Goal: Transaction & Acquisition: Purchase product/service

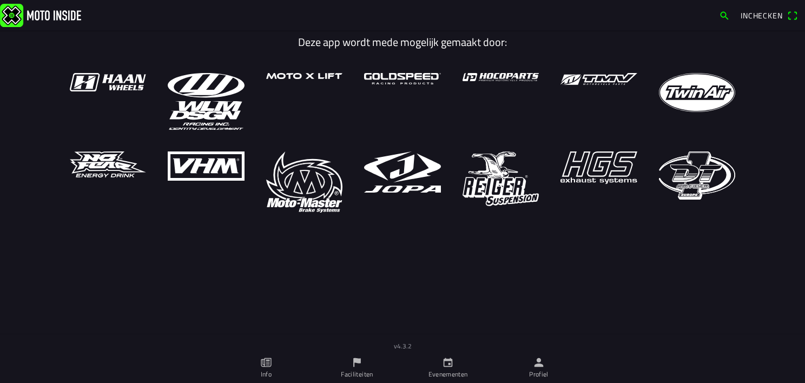
click at [768, 12] on span "Inchecken" at bounding box center [761, 15] width 42 height 11
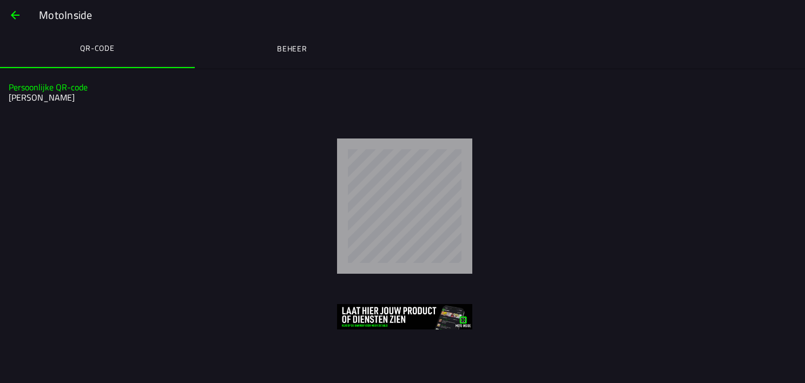
click at [11, 16] on span "button" at bounding box center [15, 15] width 13 height 26
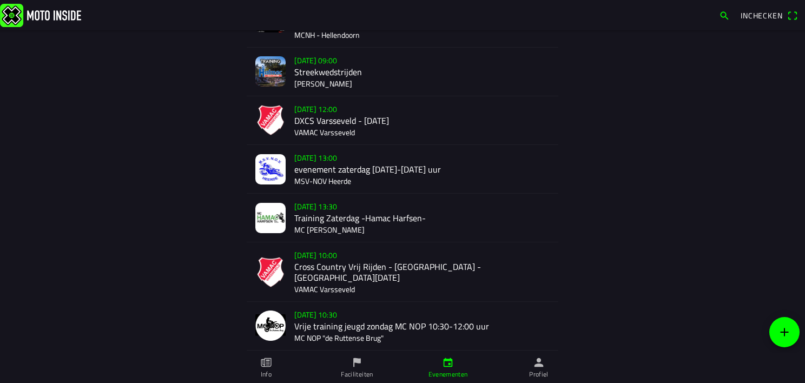
scroll to position [218, 0]
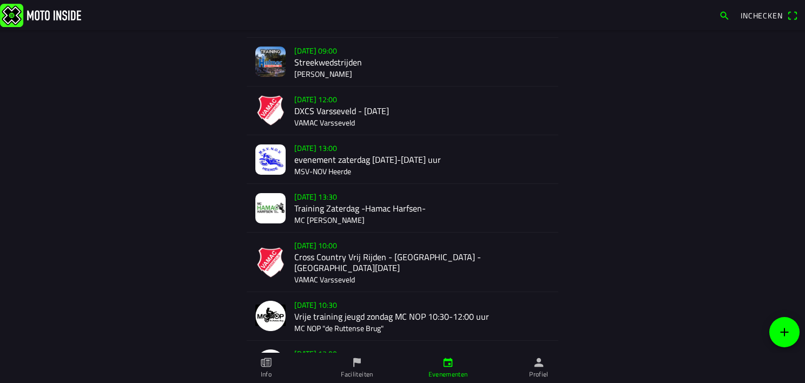
click at [327, 247] on div "zo 14 sep. - 10:00 Cross Country Vrij Rijden - Varsseveld - Zondag 14 September…" at bounding box center [421, 262] width 255 height 58
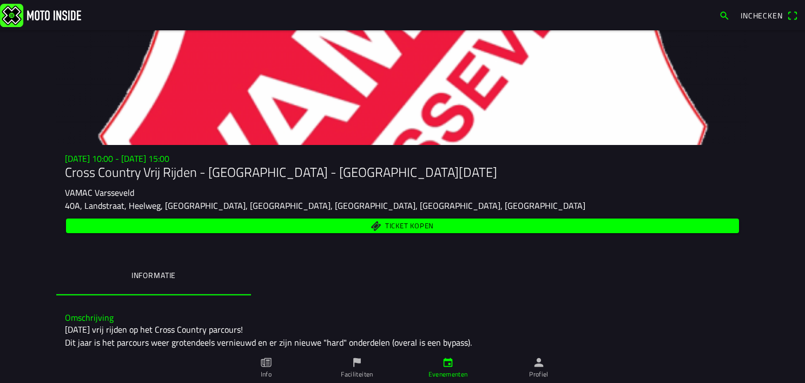
click at [379, 220] on span "Ticket kopen" at bounding box center [402, 225] width 660 height 15
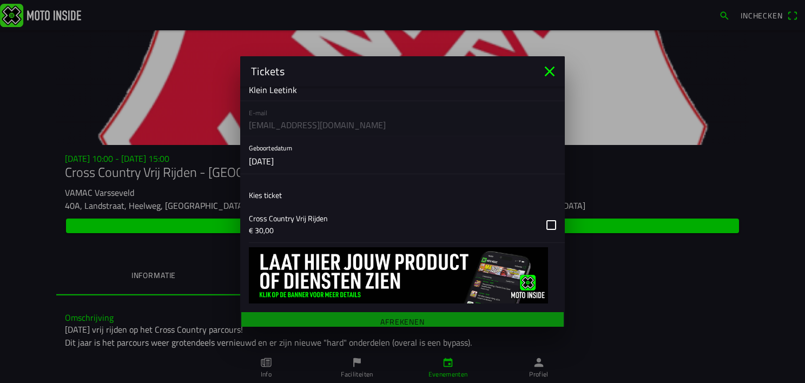
scroll to position [91, 0]
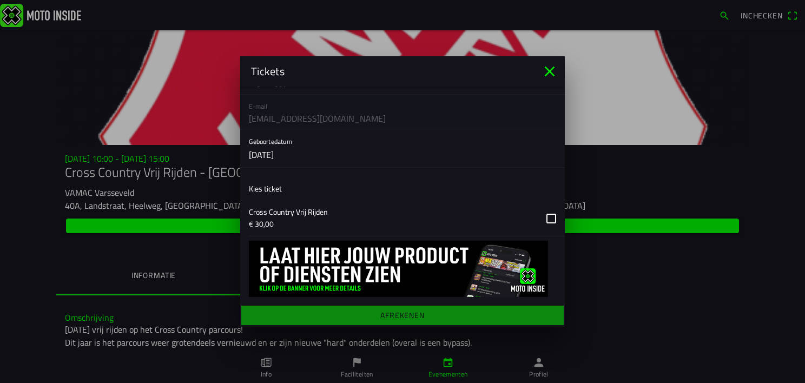
click at [545, 215] on button "button" at bounding box center [407, 218] width 316 height 35
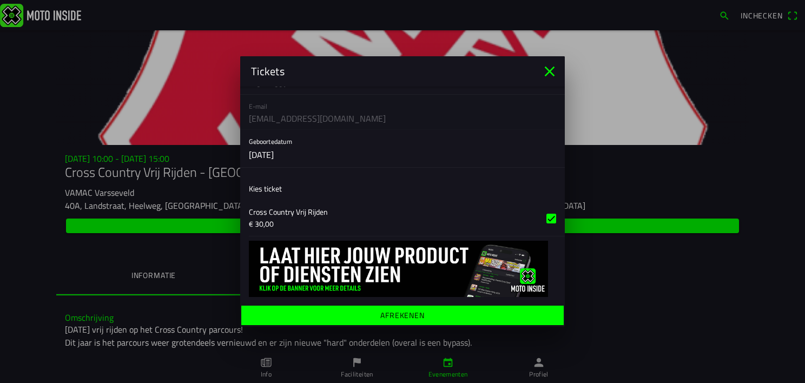
click at [441, 310] on span "Afrekenen" at bounding box center [402, 315] width 306 height 19
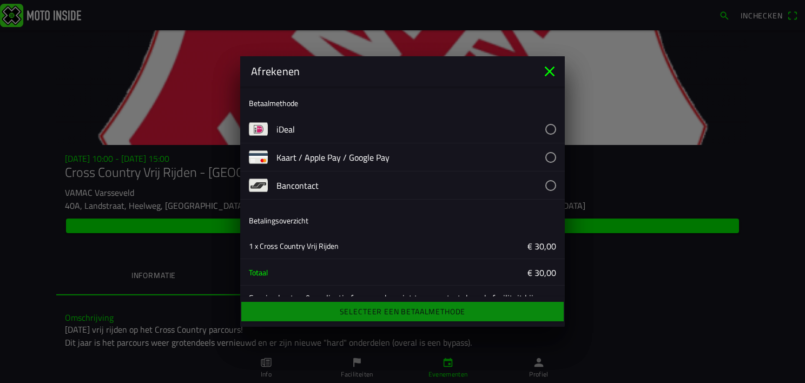
scroll to position [0, 0]
click at [280, 123] on button "button" at bounding box center [420, 129] width 288 height 28
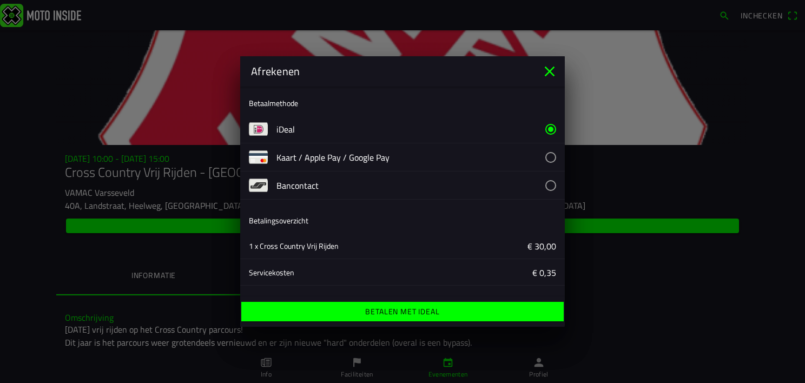
click at [376, 306] on span "Betalen met iDeal" at bounding box center [402, 311] width 306 height 19
